Goal: Task Accomplishment & Management: Complete application form

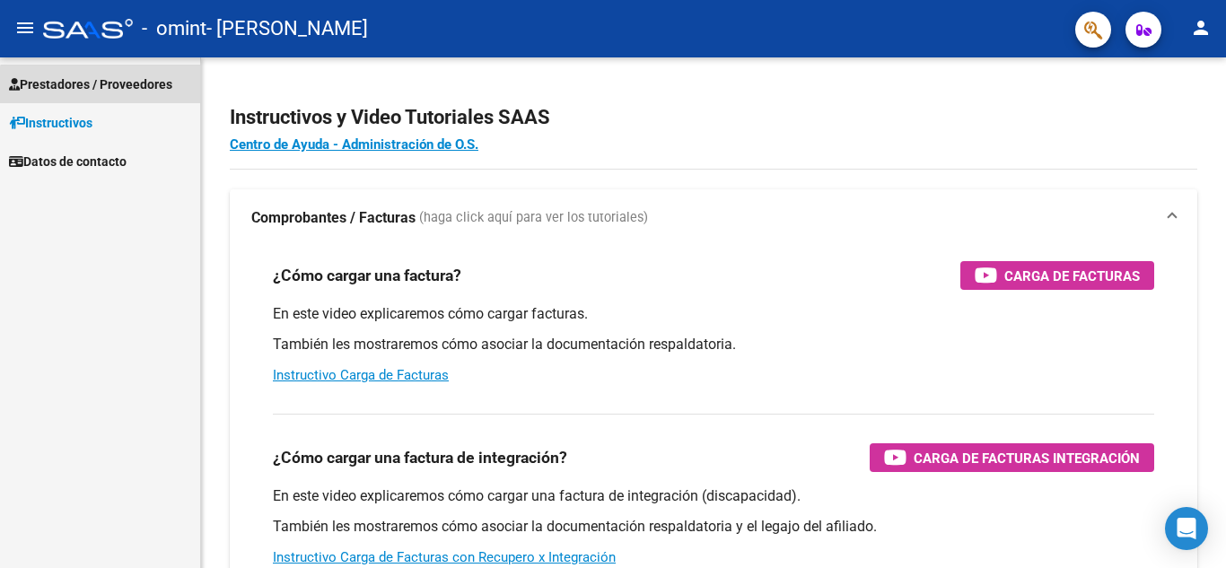
click at [126, 92] on span "Prestadores / Proveedores" at bounding box center [90, 84] width 163 height 20
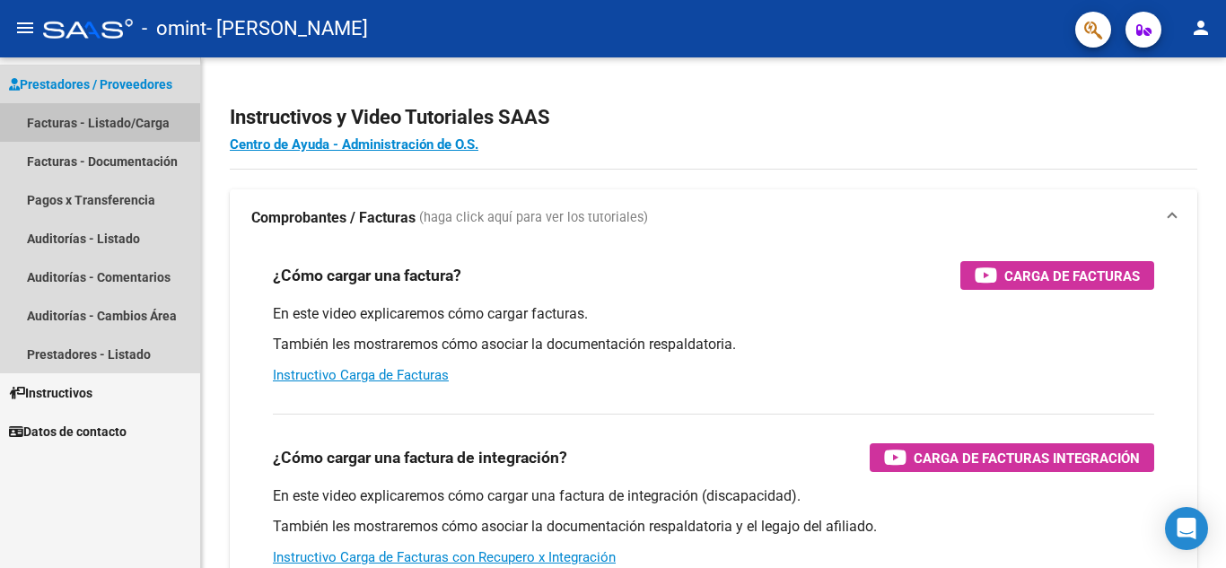
click at [127, 132] on link "Facturas - Listado/Carga" at bounding box center [100, 122] width 200 height 39
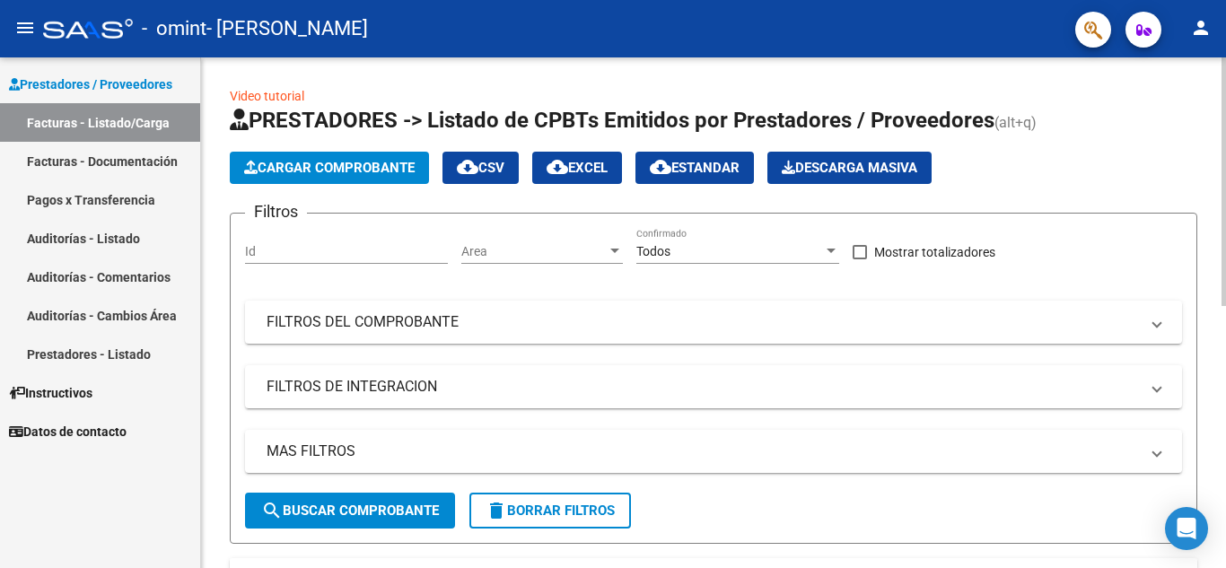
click at [362, 201] on app-list-header "PRESTADORES -> Listado de CPBTs Emitidos por Prestadores / Proveedores (alt+q) …" at bounding box center [713, 325] width 967 height 438
click at [381, 159] on button "Cargar Comprobante" at bounding box center [329, 168] width 199 height 32
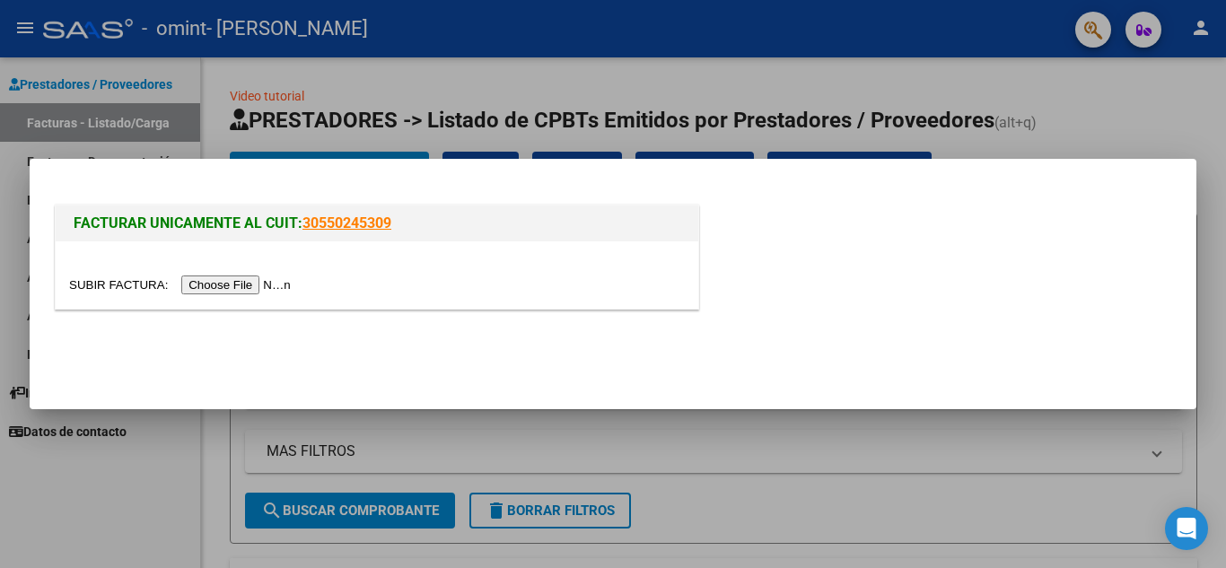
click at [285, 281] on input "file" at bounding box center [182, 284] width 227 height 19
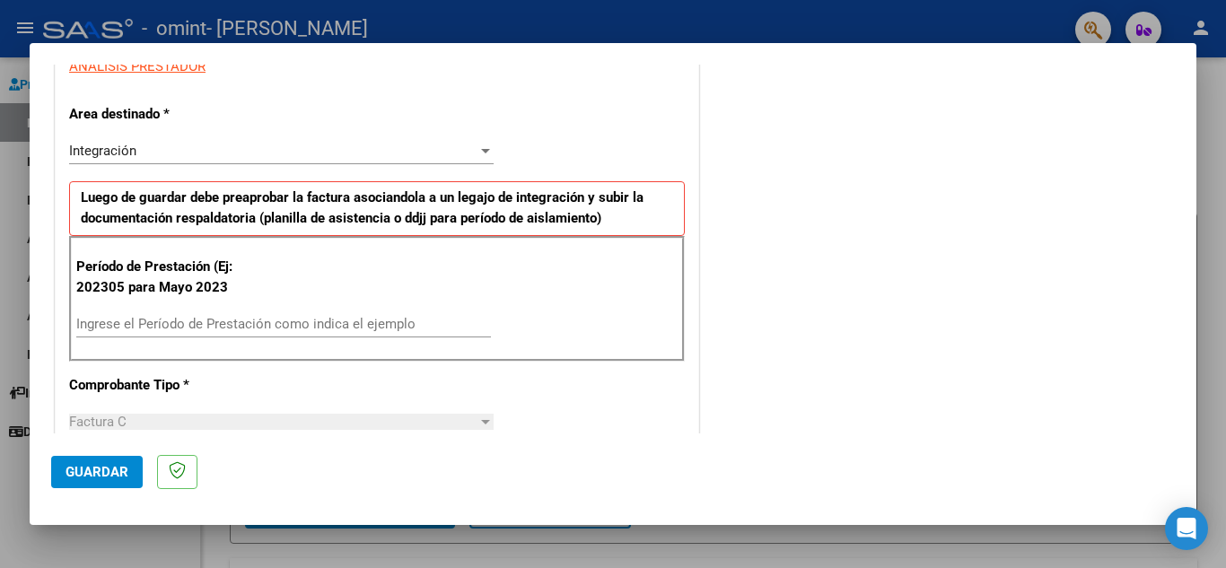
scroll to position [362, 0]
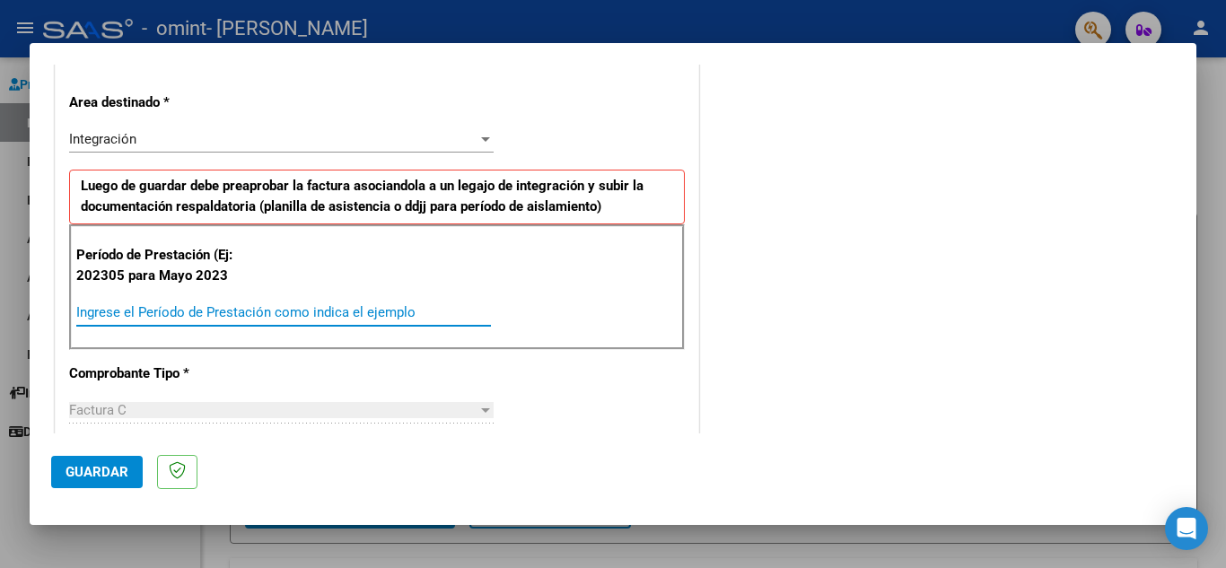
click at [391, 314] on input "Ingrese el Período de Prestación como indica el ejemplo" at bounding box center [283, 312] width 415 height 16
type input "202507"
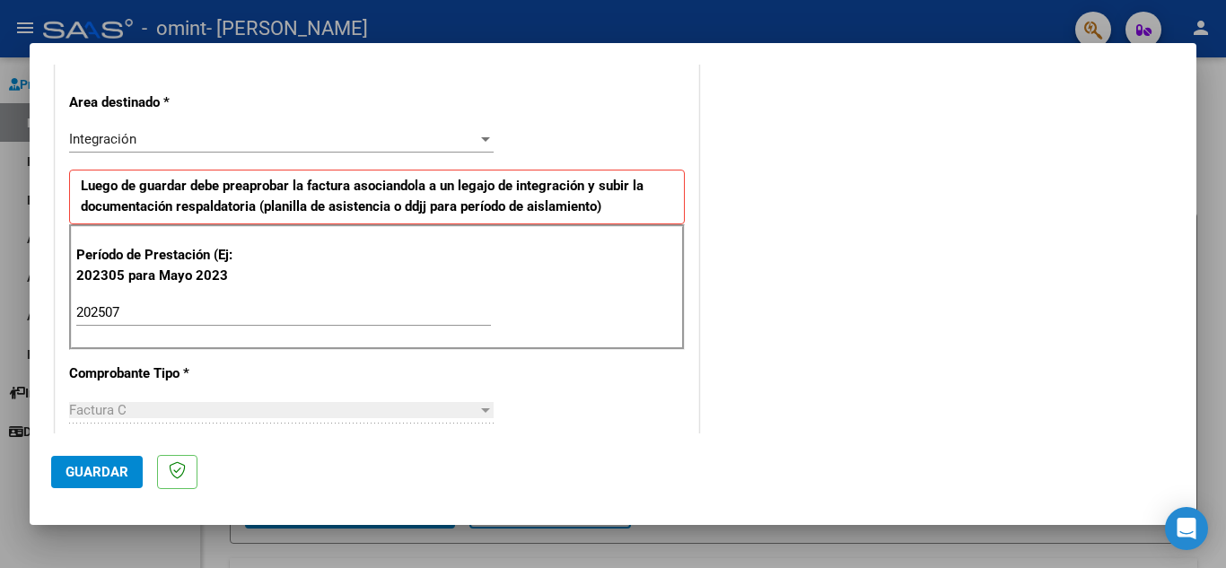
click at [120, 475] on span "Guardar" at bounding box center [97, 472] width 63 height 16
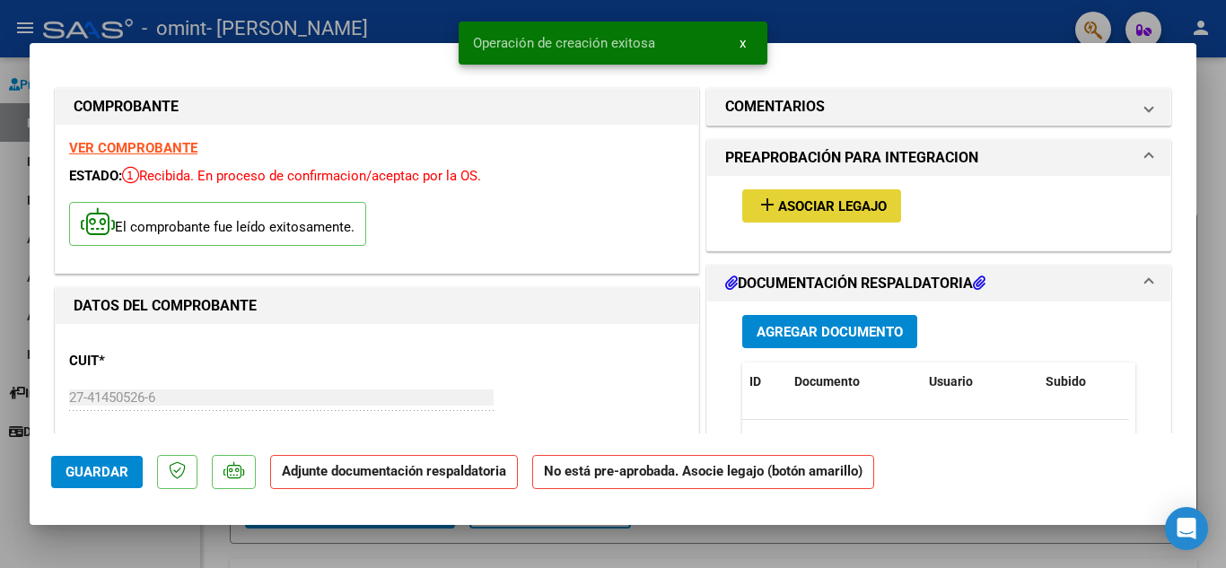
click at [809, 196] on button "add Asociar Legajo" at bounding box center [821, 205] width 159 height 33
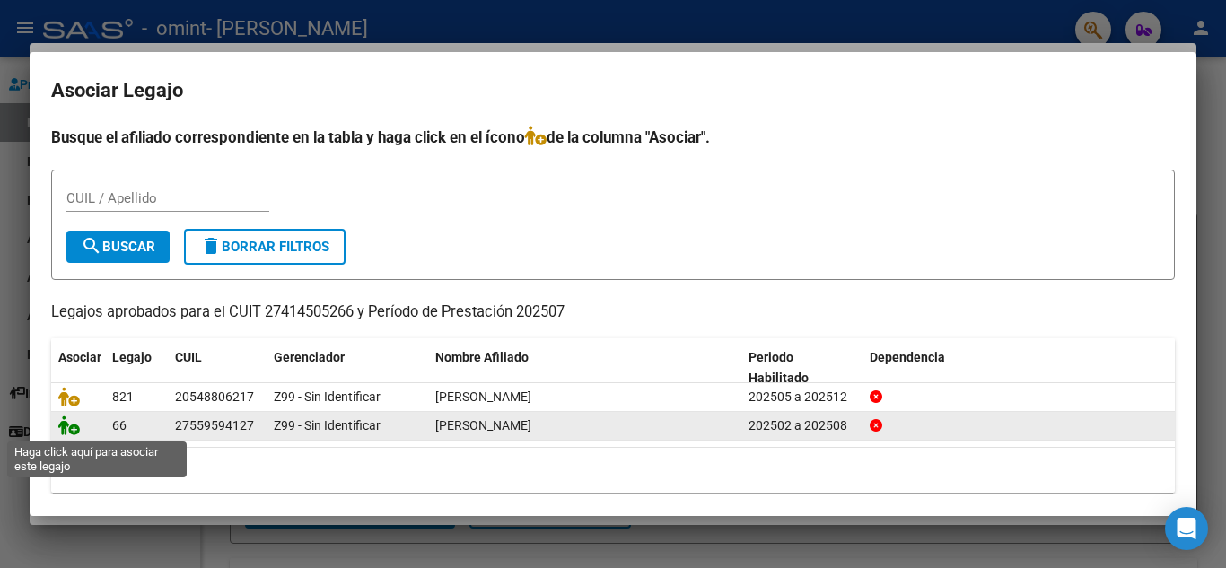
click at [74, 429] on icon at bounding box center [69, 425] width 22 height 20
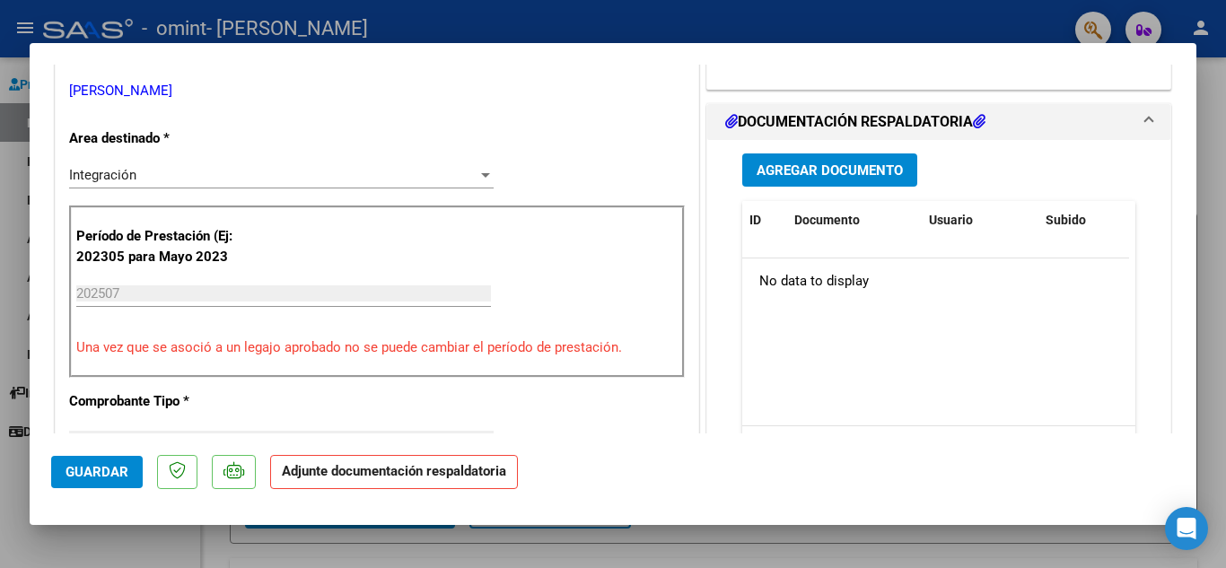
scroll to position [403, 0]
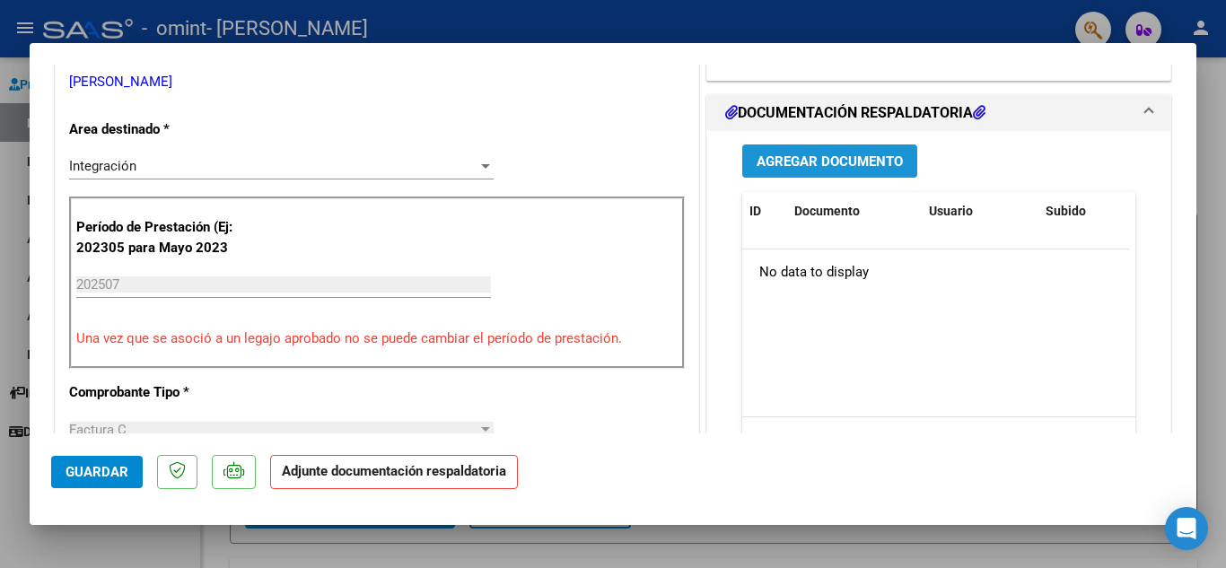
click at [865, 169] on span "Agregar Documento" at bounding box center [829, 161] width 146 height 16
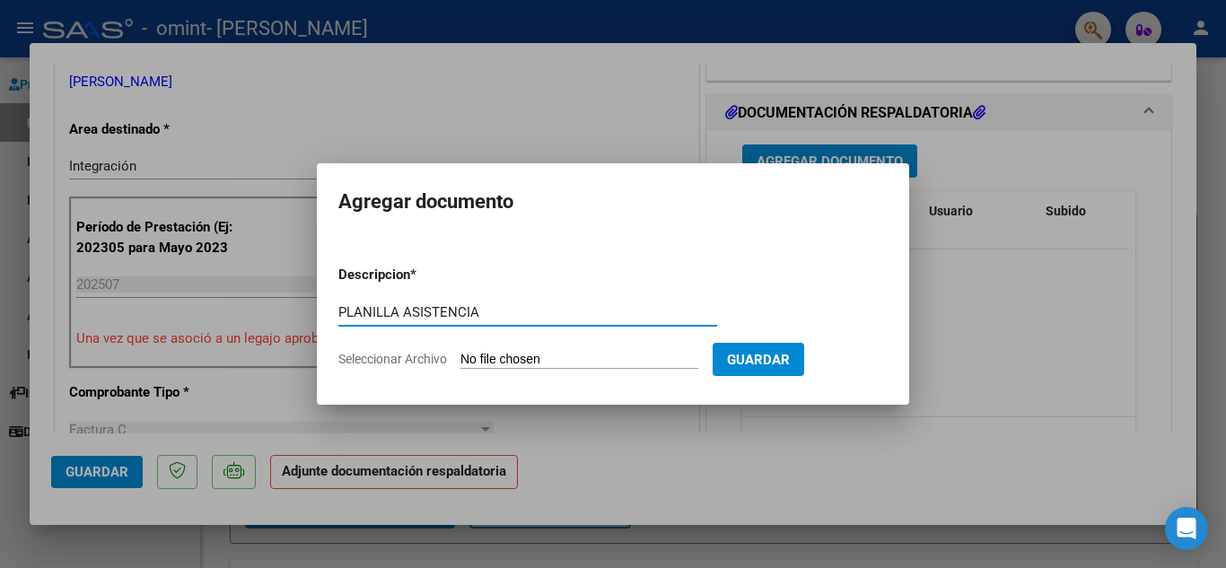
type input "PLANILLA ASISTENCIA"
click at [526, 358] on input "Seleccionar Archivo" at bounding box center [579, 360] width 238 height 17
type input "C:\fakepath\[PERSON_NAME].pdf"
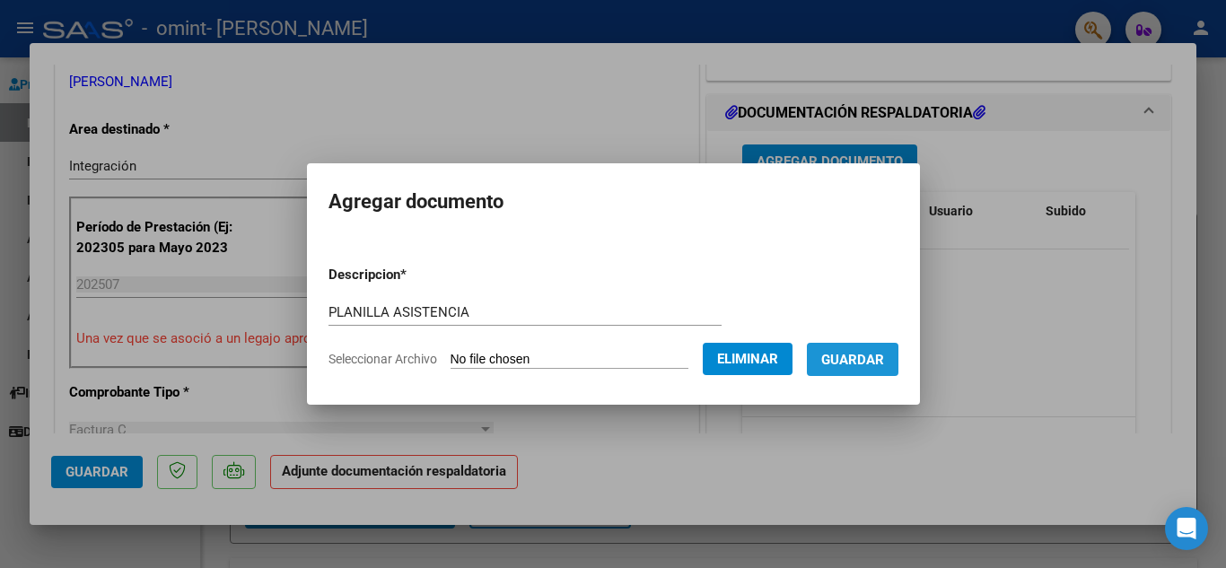
click at [867, 369] on button "Guardar" at bounding box center [853, 359] width 92 height 33
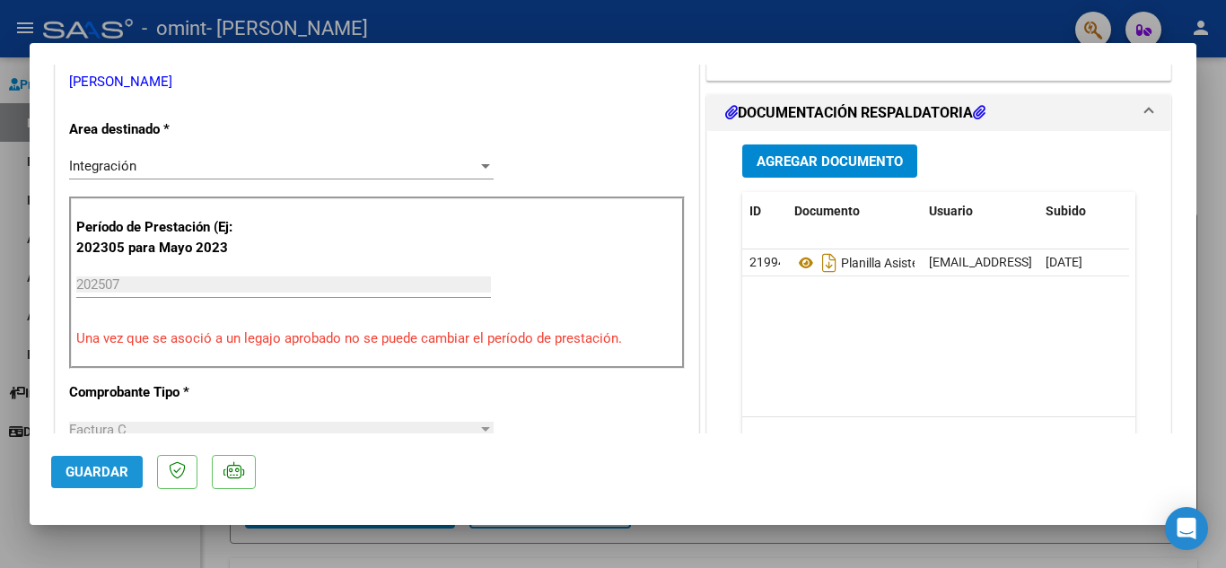
click at [125, 476] on span "Guardar" at bounding box center [97, 472] width 63 height 16
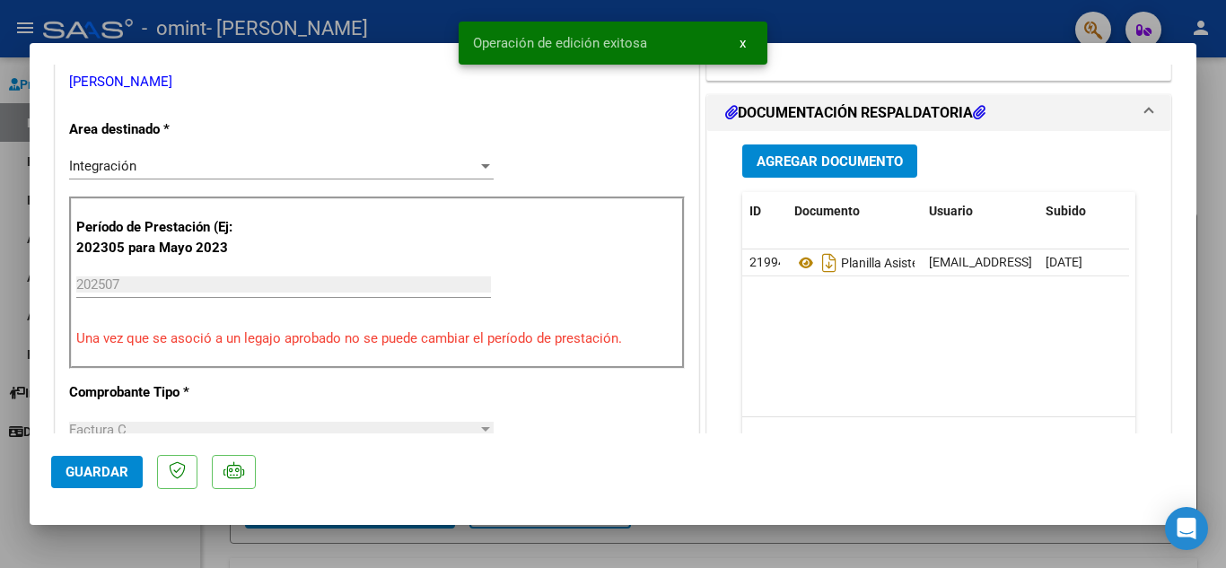
click at [845, 35] on div at bounding box center [613, 284] width 1226 height 568
type input "$ 0,00"
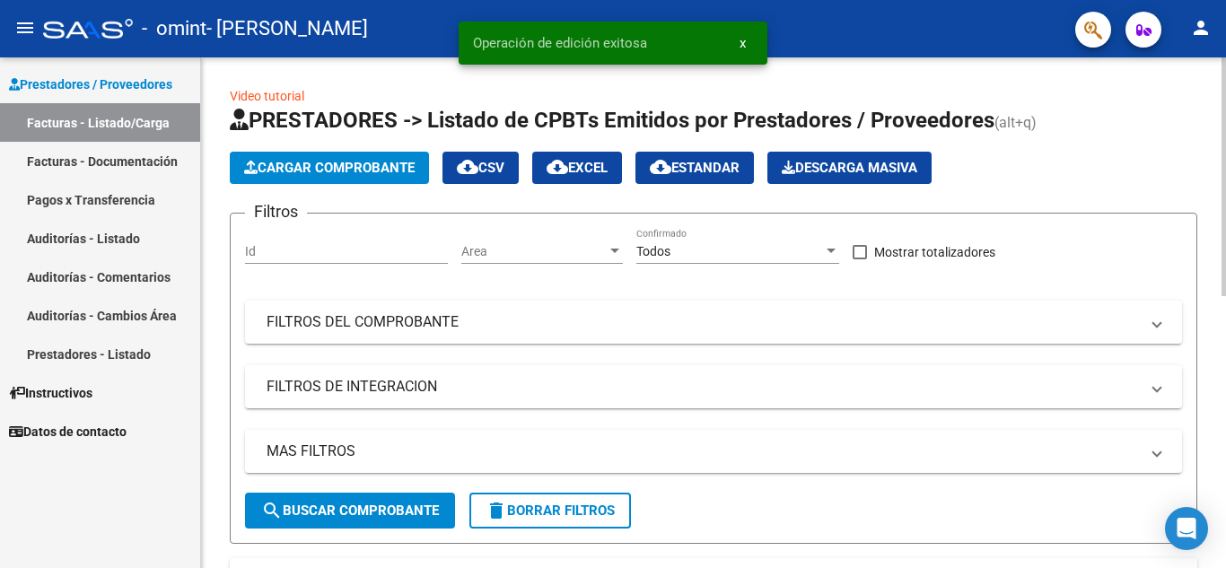
click at [1052, 132] on h1 "PRESTADORES -> Listado de CPBTs Emitidos por Prestadores / Proveedores (alt+q)" at bounding box center [713, 121] width 967 height 31
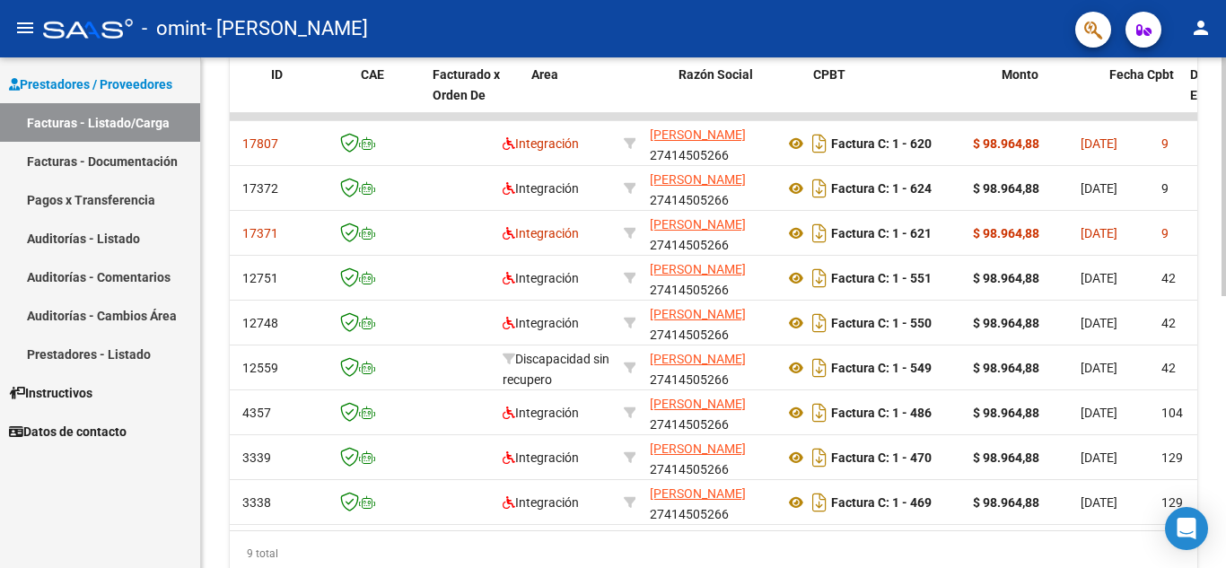
scroll to position [0, 0]
